Goal: Task Accomplishment & Management: Use online tool/utility

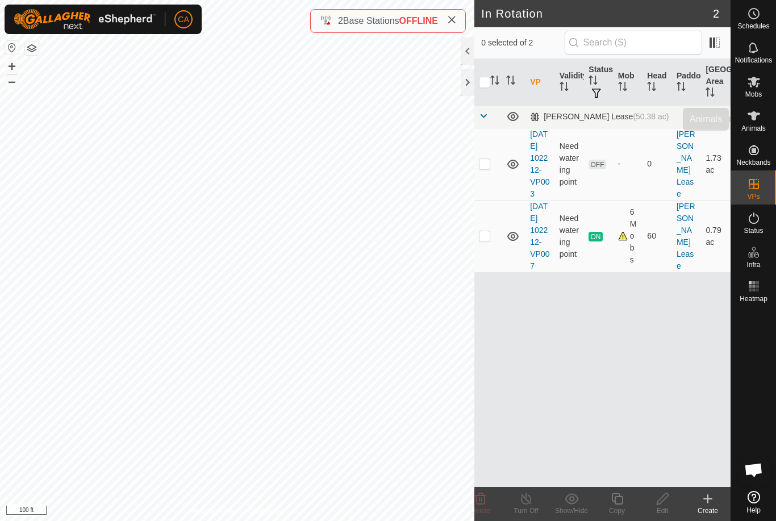
click at [752, 123] on es-animals-svg-icon at bounding box center [754, 116] width 20 height 18
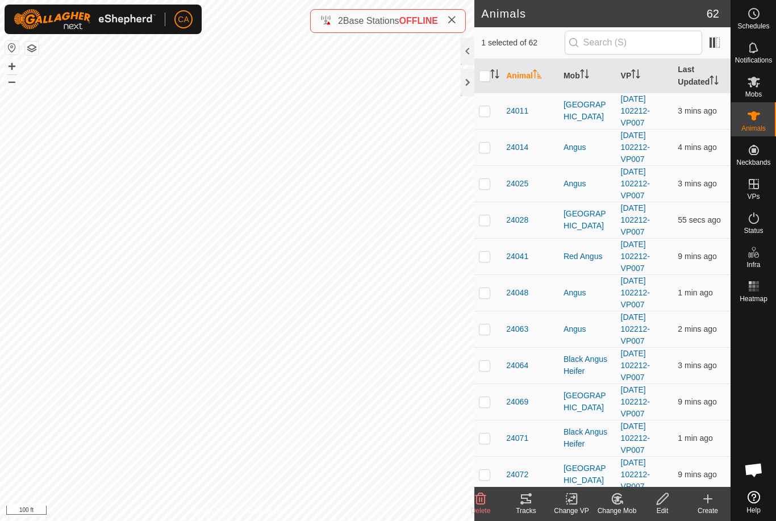
checkbox input "false"
checkbox input "true"
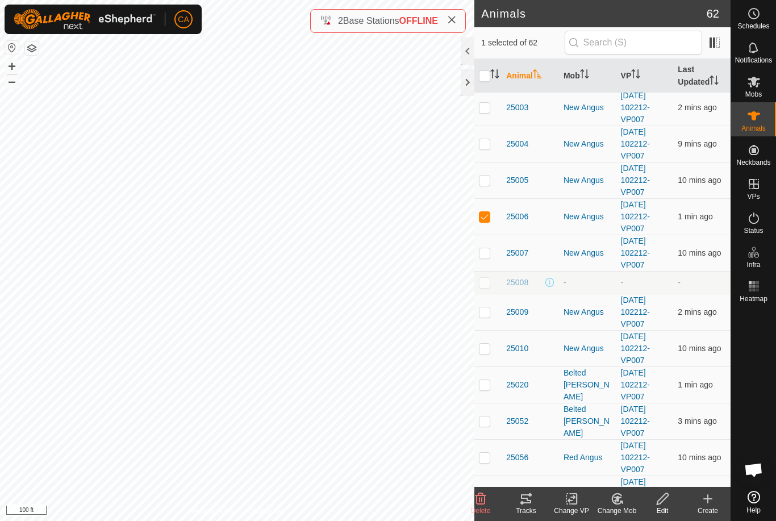
checkbox input "true"
checkbox input "false"
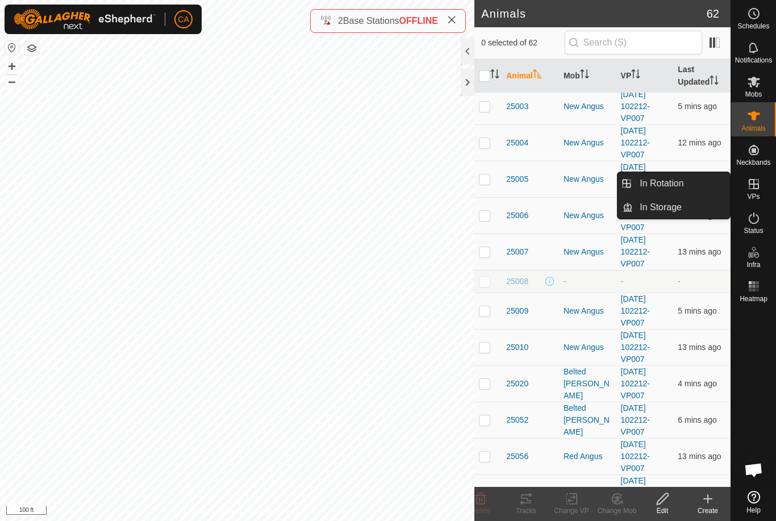
click at [690, 183] on link "In Rotation" at bounding box center [681, 183] width 97 height 23
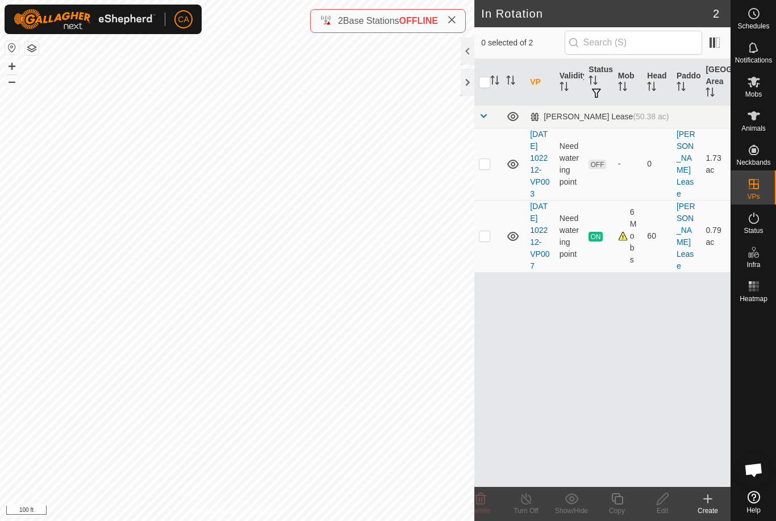
click at [487, 240] on p-checkbox at bounding box center [484, 235] width 11 height 9
checkbox input "true"
click at [615, 512] on div "Copy" at bounding box center [616, 511] width 45 height 10
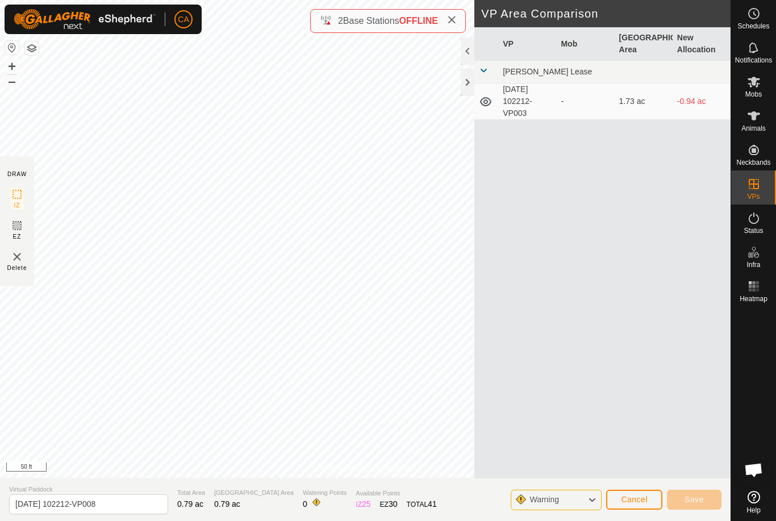
click at [473, 84] on div at bounding box center [468, 82] width 14 height 27
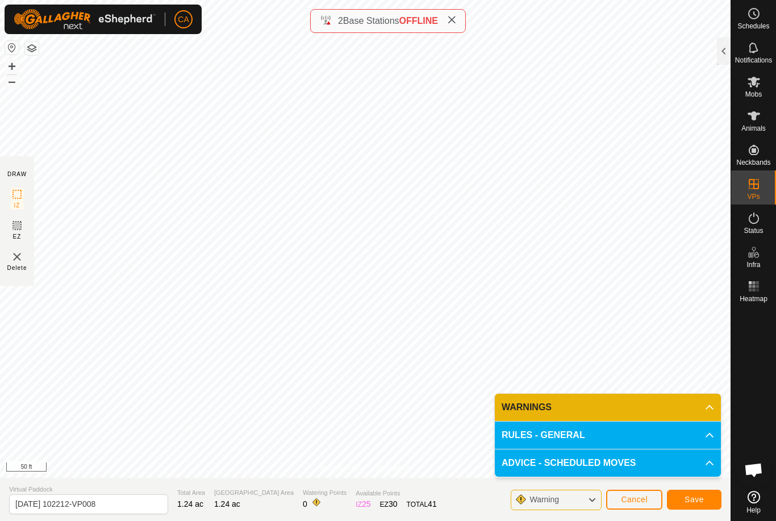
click at [640, 503] on span "Cancel" at bounding box center [634, 499] width 27 height 9
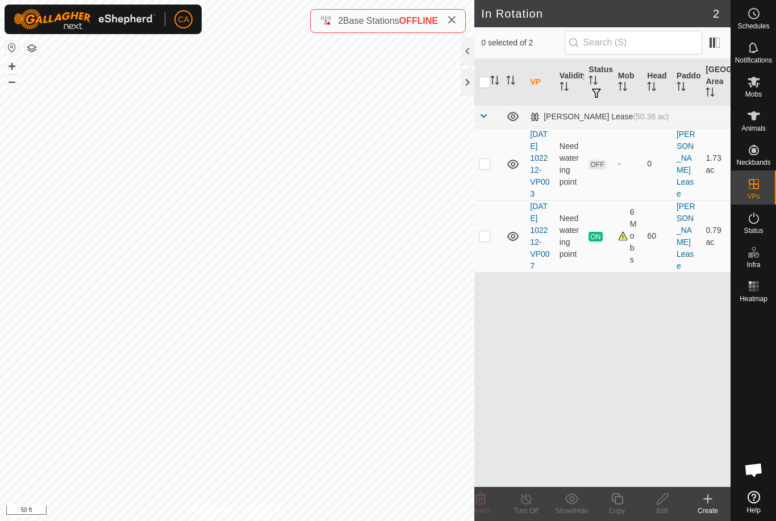
click at [493, 251] on td at bounding box center [487, 236] width 27 height 72
checkbox input "true"
click at [620, 511] on div "Copy" at bounding box center [616, 511] width 45 height 10
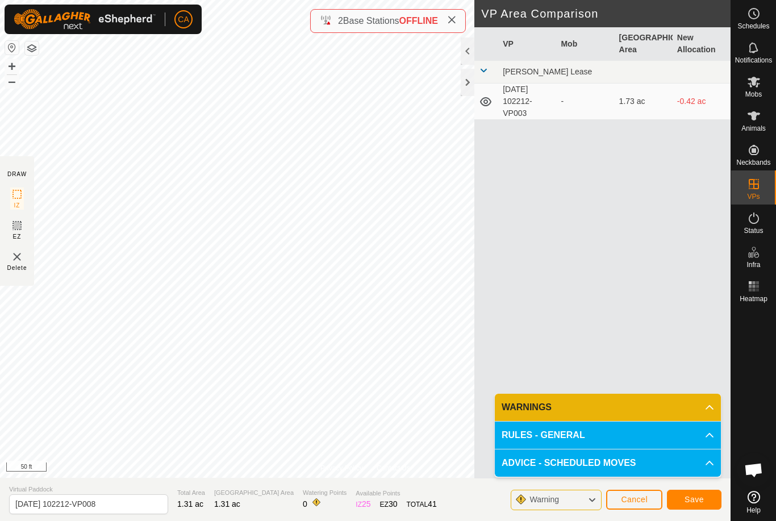
click at [691, 500] on span "Save" at bounding box center [693, 499] width 19 height 9
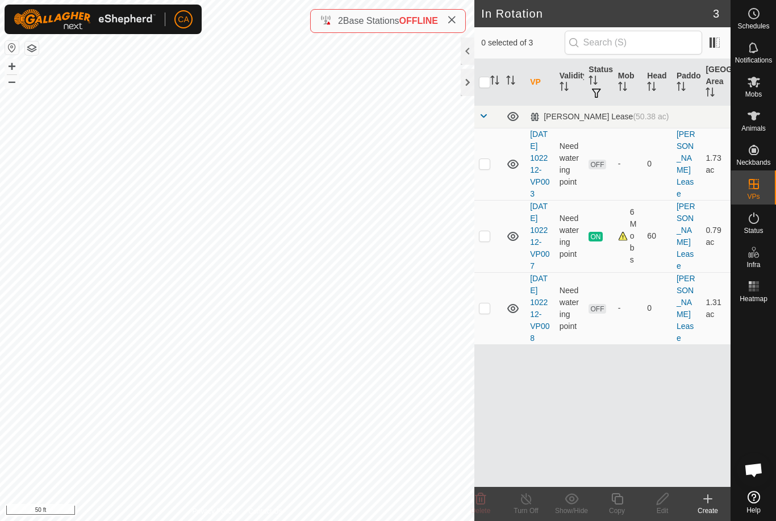
click at [485, 312] on p-checkbox at bounding box center [484, 307] width 11 height 9
checkbox input "true"
click at [753, 92] on span "Mobs" at bounding box center [753, 94] width 16 height 7
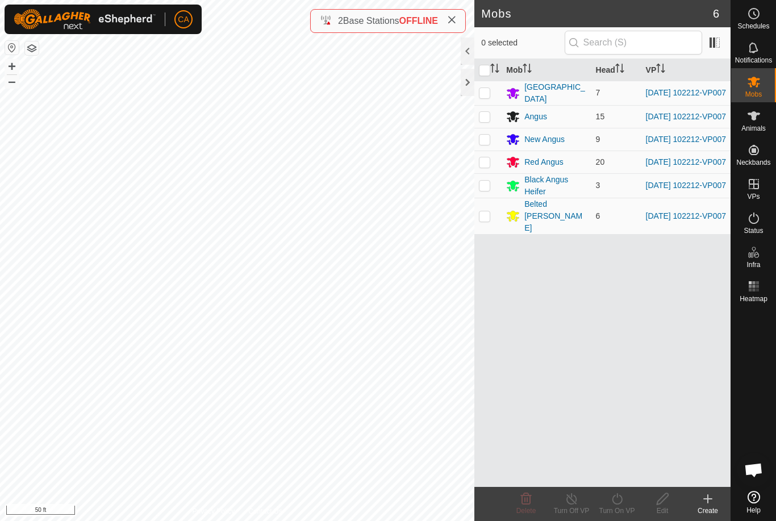
click at [473, 76] on div at bounding box center [468, 82] width 14 height 27
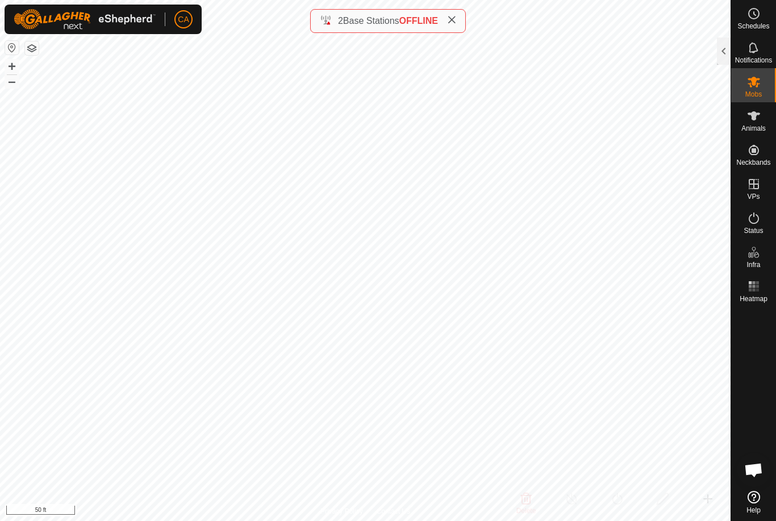
click at [727, 48] on div at bounding box center [724, 50] width 14 height 27
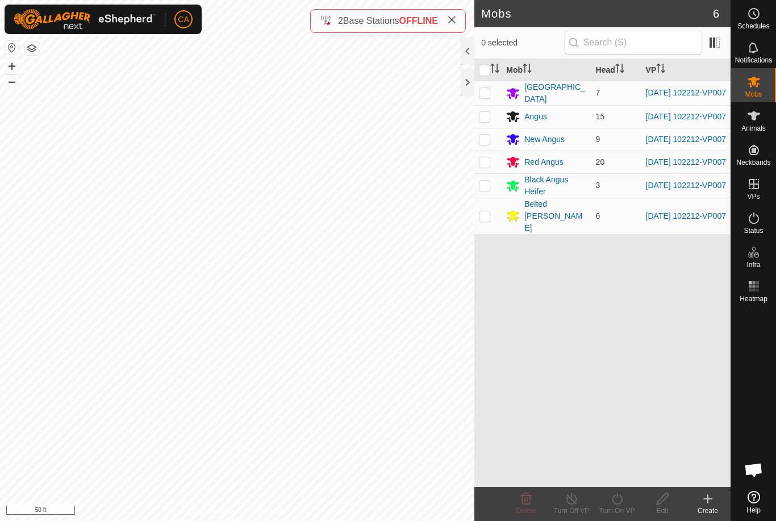
click at [490, 71] on input "checkbox" at bounding box center [484, 70] width 11 height 11
checkbox input "true"
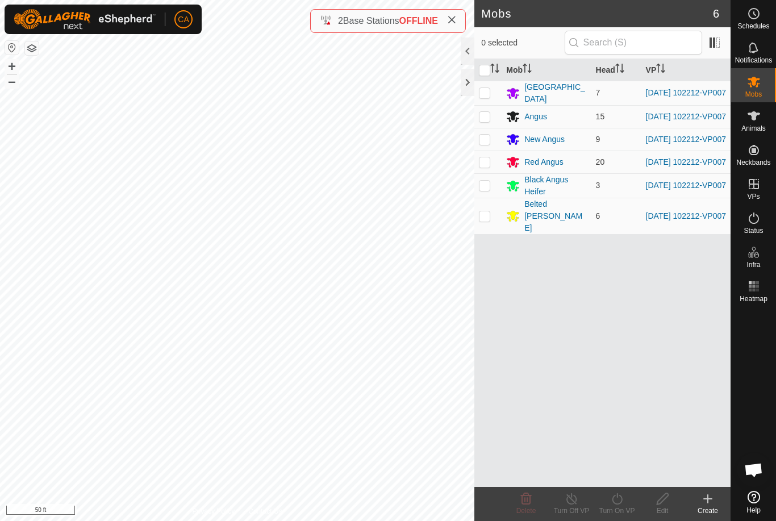
checkbox input "true"
click at [615, 505] on icon at bounding box center [617, 499] width 14 height 14
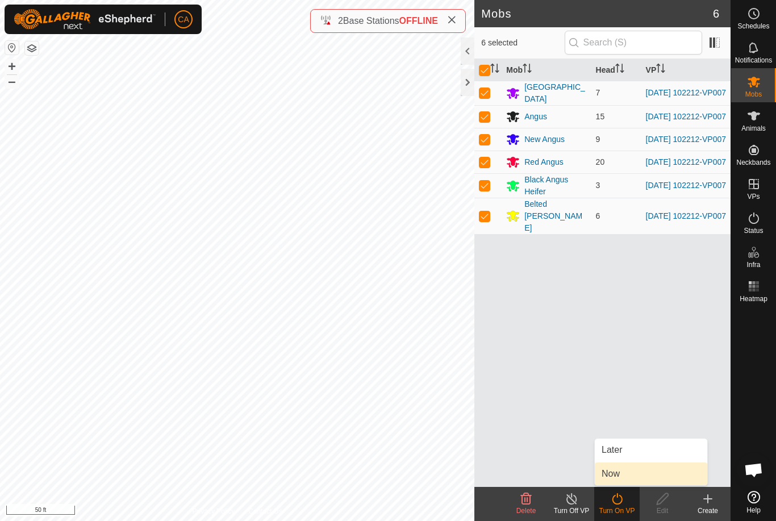
click at [626, 483] on link "Now" at bounding box center [651, 473] width 112 height 23
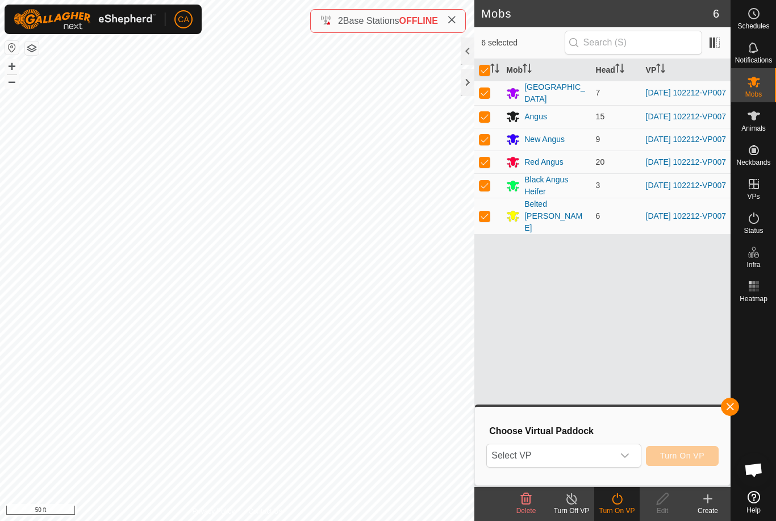
click at [613, 461] on span "Select VP" at bounding box center [550, 455] width 126 height 23
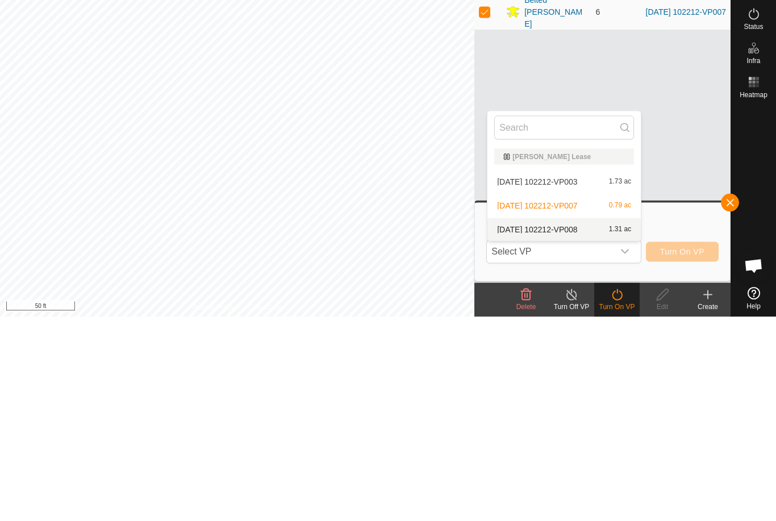
click at [595, 427] on div "[DATE] 102212-VP008 1.31 ac" at bounding box center [564, 434] width 140 height 14
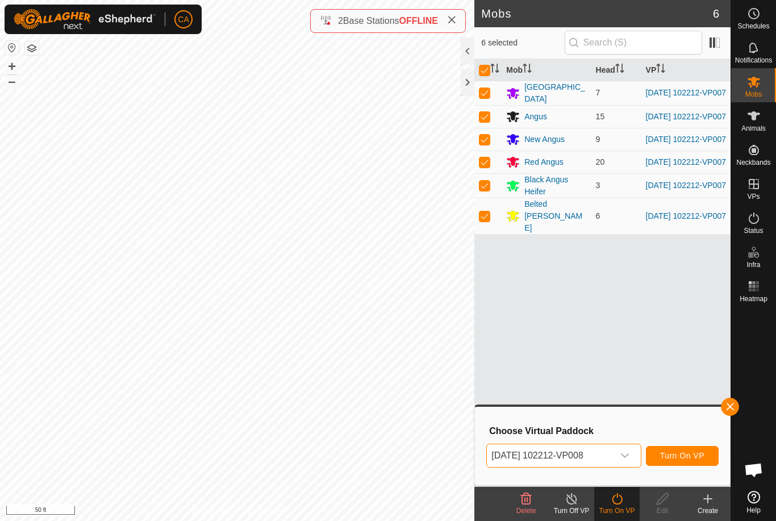
click at [687, 453] on span "Turn On VP" at bounding box center [682, 455] width 44 height 9
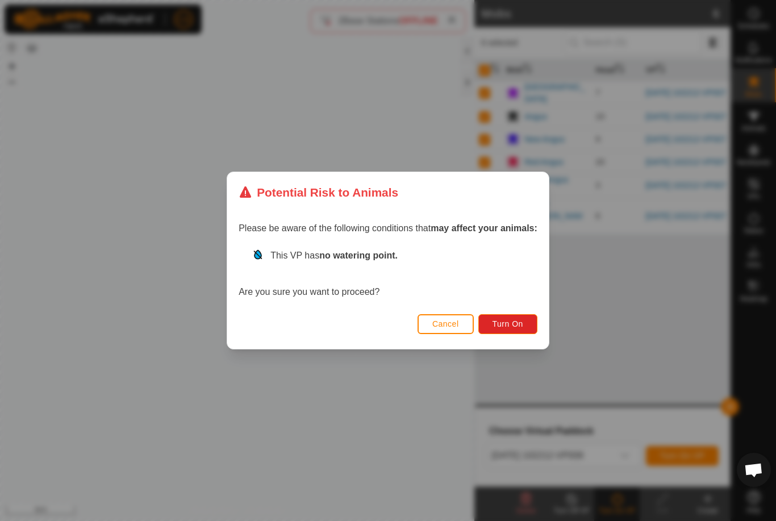
click at [526, 328] on button "Turn On" at bounding box center [507, 324] width 59 height 20
